Goal: Task Accomplishment & Management: Complete application form

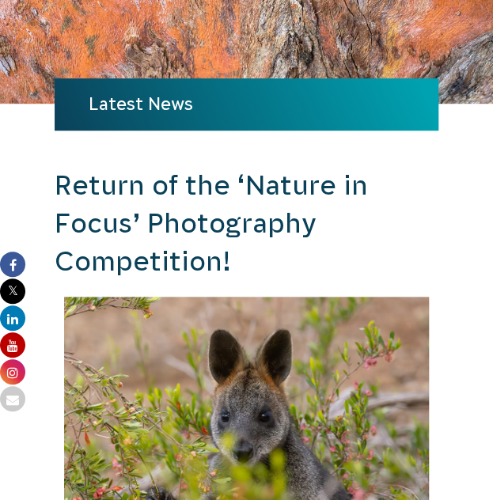
scroll to position [210, 0]
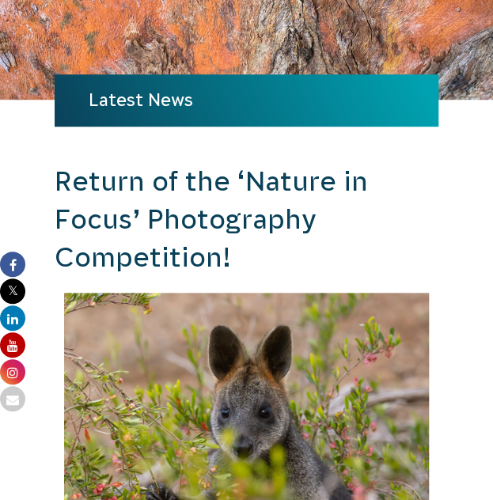
click at [277, 171] on h2 "Return of the ‘Nature in Focus’ Photography Competition!" at bounding box center [247, 219] width 384 height 113
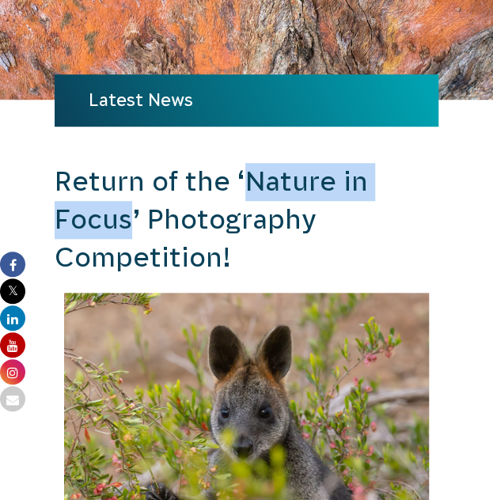
drag, startPoint x: 277, startPoint y: 171, endPoint x: 117, endPoint y: 207, distance: 163.8
click at [117, 207] on h2 "Return of the ‘Nature in Focus’ Photography Competition!" at bounding box center [247, 219] width 384 height 113
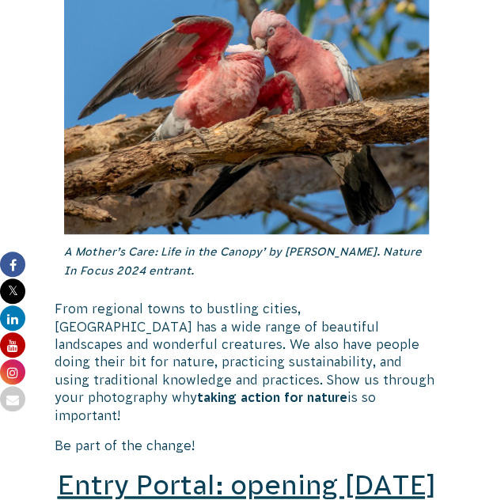
scroll to position [1698, 0]
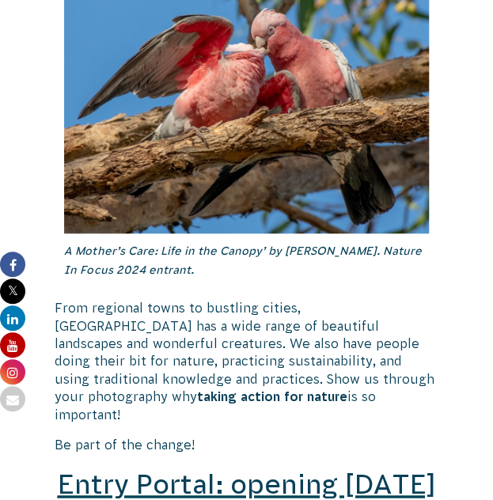
click at [318, 306] on p "From regional towns to bustling cities, [GEOGRAPHIC_DATA] has a wide range of b…" at bounding box center [247, 361] width 384 height 124
click at [329, 351] on p "From regional towns to bustling cities, [GEOGRAPHIC_DATA] has a wide range of b…" at bounding box center [247, 361] width 384 height 124
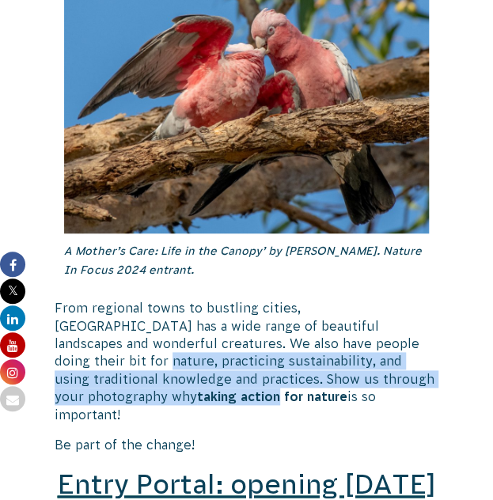
drag, startPoint x: 329, startPoint y: 351, endPoint x: 374, endPoint y: 379, distance: 52.7
click at [374, 379] on p "From regional towns to bustling cities, [GEOGRAPHIC_DATA] has a wide range of b…" at bounding box center [247, 361] width 384 height 124
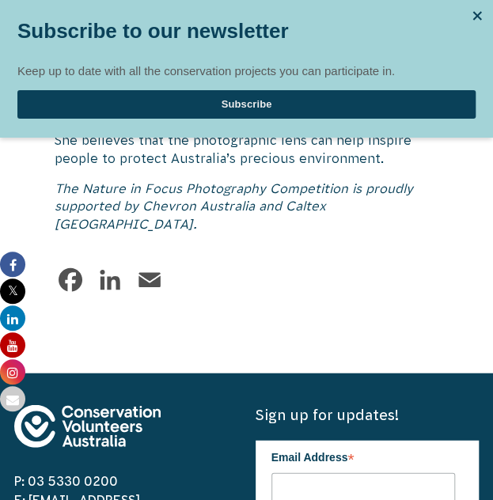
scroll to position [8094, 0]
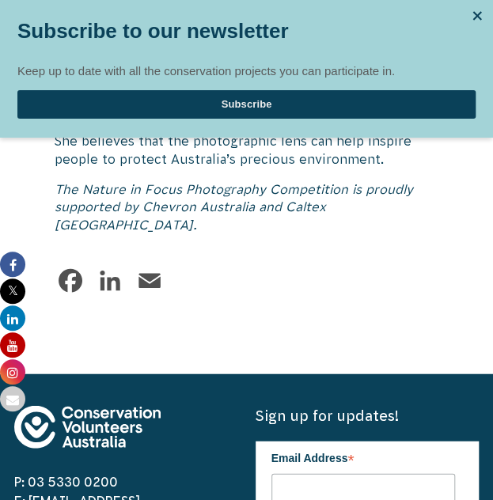
click at [299, 184] on em "The Nature in Focus Photography Competition is proudly supported by Chevron Aus…" at bounding box center [234, 206] width 359 height 50
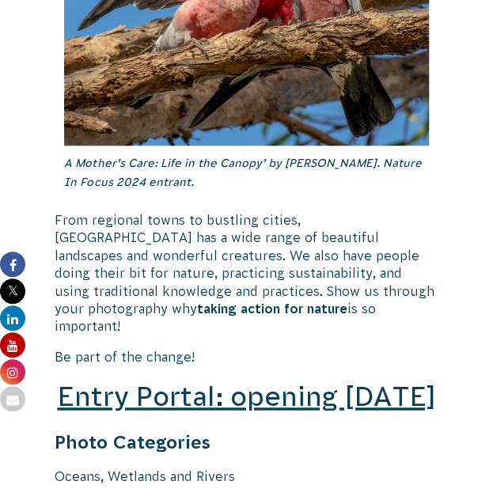
scroll to position [1851, 0]
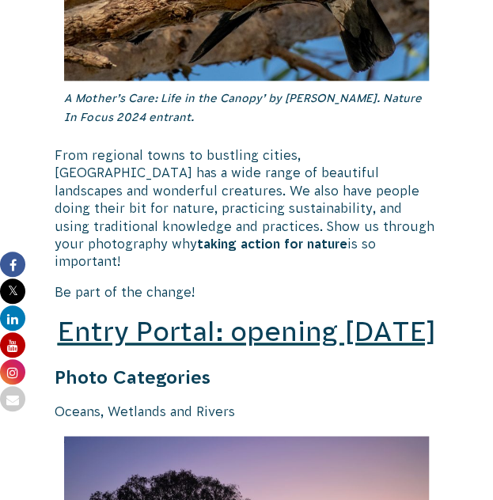
click at [209, 317] on span "Entry Portal: opening [DATE]" at bounding box center [246, 332] width 378 height 30
